Goal: Task Accomplishment & Management: Complete application form

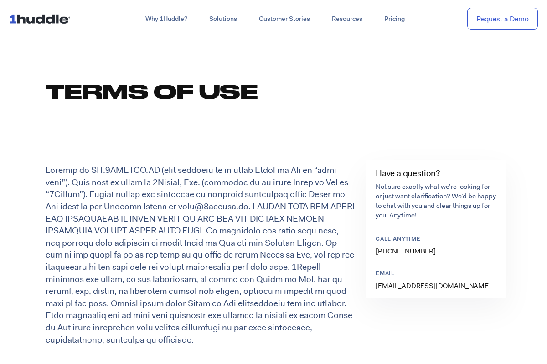
scroll to position [456, 0]
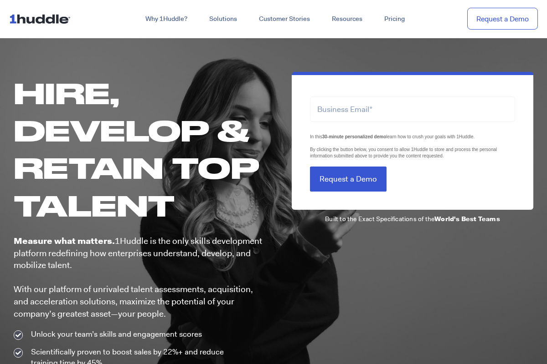
scroll to position [456, 0]
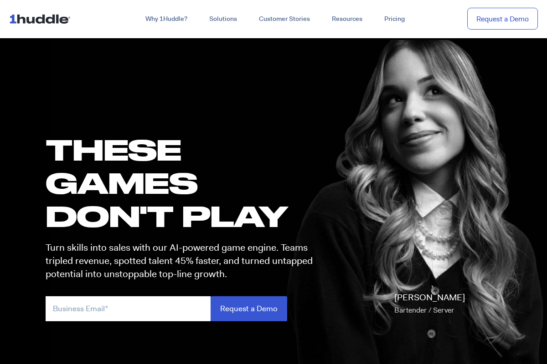
scroll to position [456, 0]
